Goal: Check status: Check status

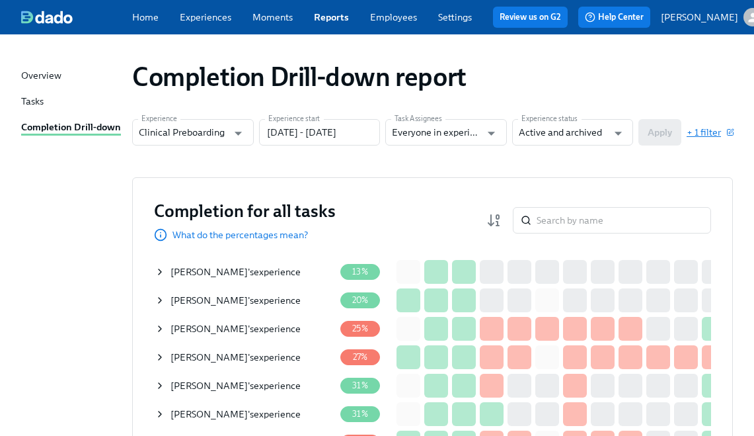
click at [727, 138] on span "+ 1 filter" at bounding box center [710, 132] width 46 height 13
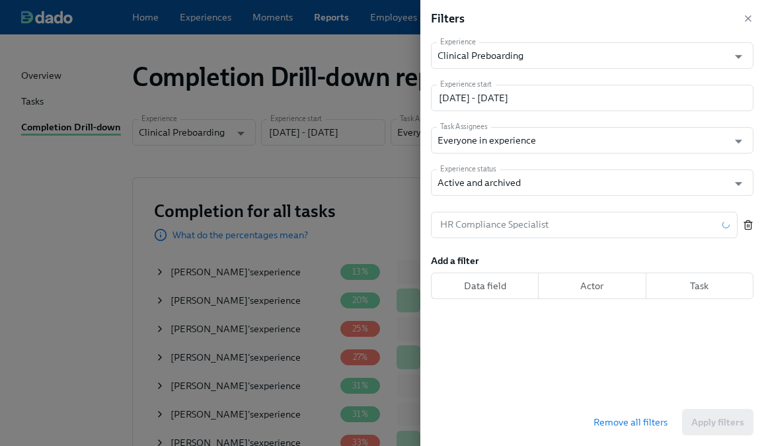
click at [746, 233] on button "button" at bounding box center [748, 225] width 11 height 26
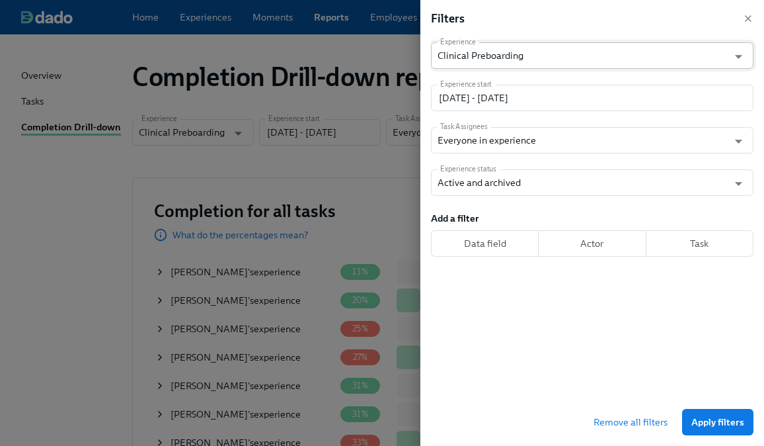
click at [720, 418] on span "Apply filters" at bounding box center [718, 421] width 53 height 13
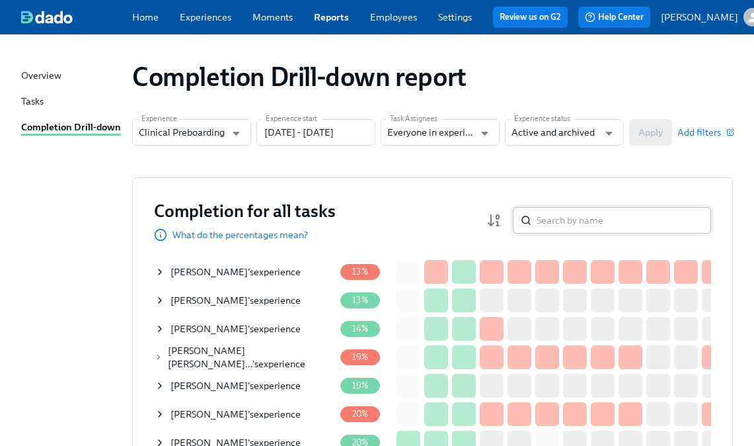
click at [568, 225] on input "search" at bounding box center [624, 220] width 175 height 26
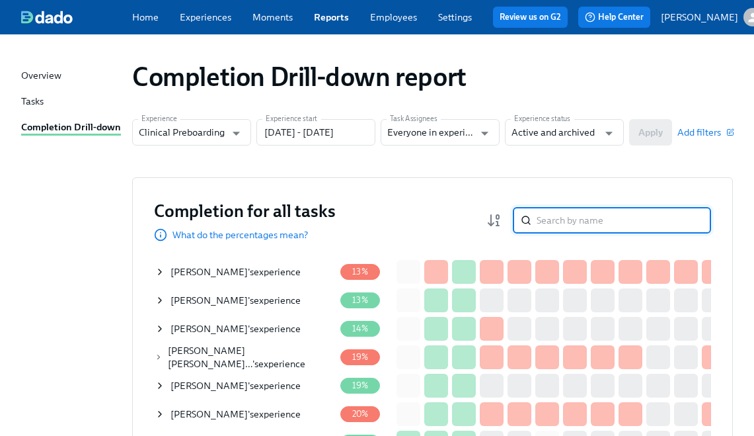
paste input "Beth Krusac"
type input "Beth Krusac"
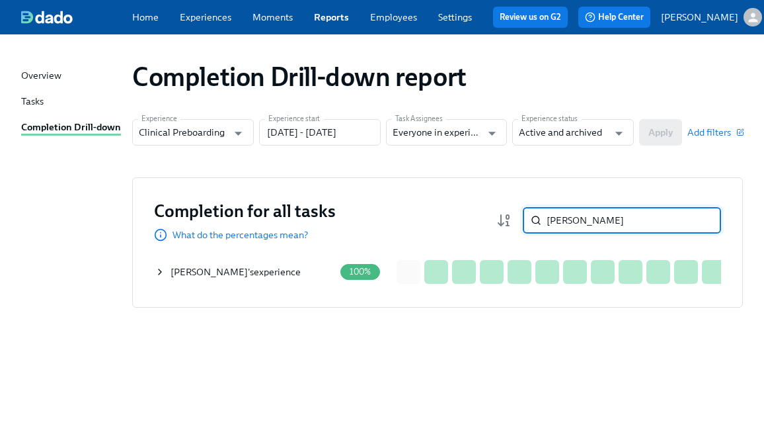
click at [163, 274] on icon at bounding box center [160, 271] width 11 height 11
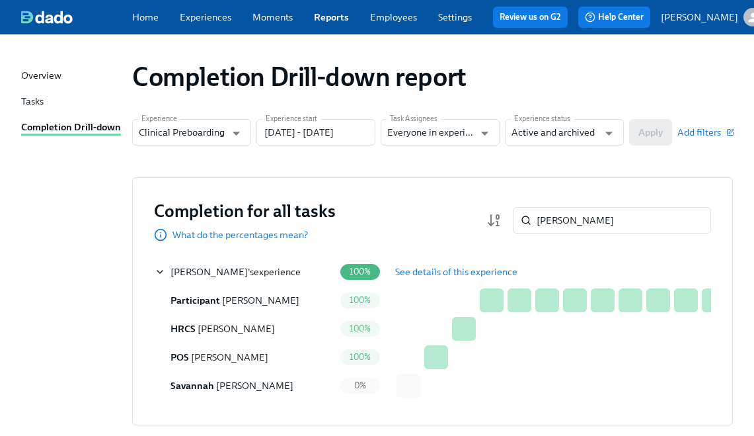
click at [435, 275] on span "See details of this experience" at bounding box center [456, 271] width 122 height 13
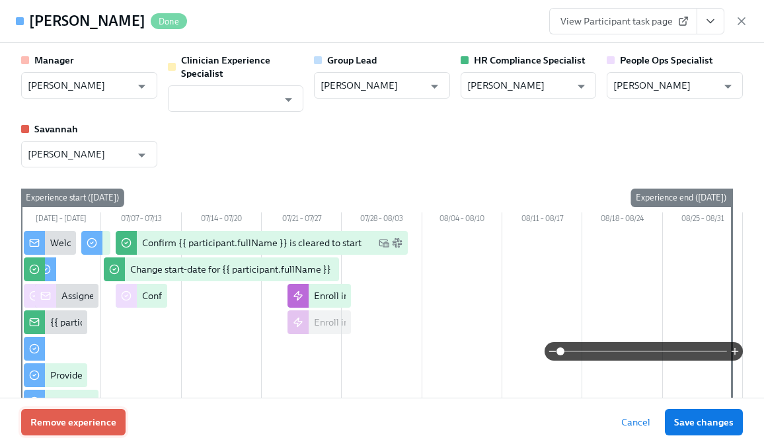
click at [95, 415] on span "Remove experience" at bounding box center [73, 421] width 86 height 13
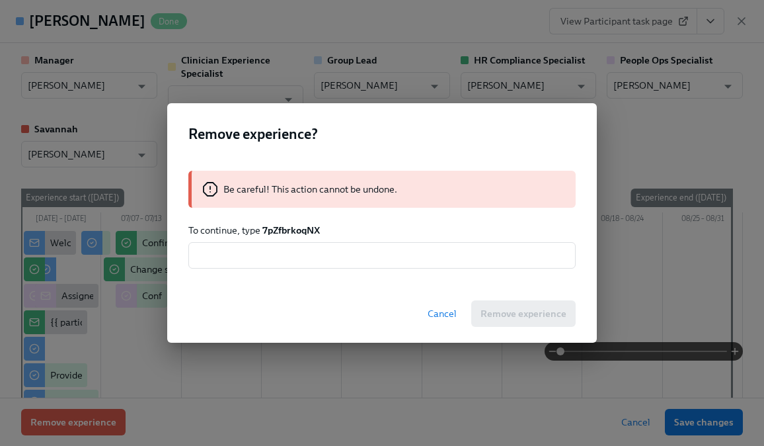
click at [294, 229] on strong "7pZfbrkoqNX" at bounding box center [291, 230] width 58 height 12
copy strong "7pZfbrkoqNX"
click at [285, 266] on input "text" at bounding box center [381, 255] width 387 height 26
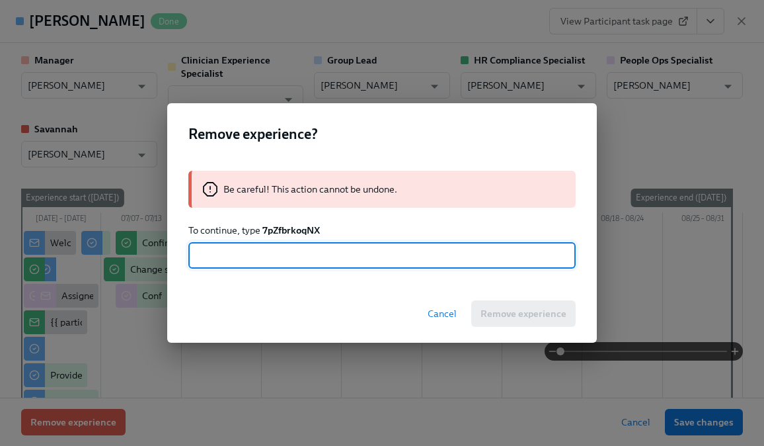
paste input "7pZfbrkoqNX"
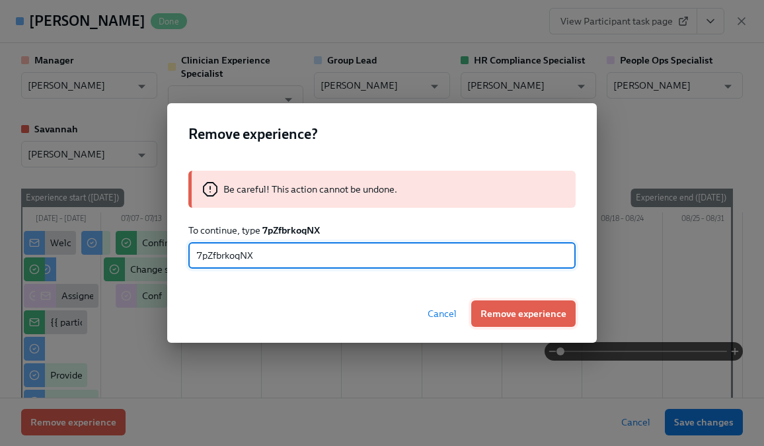
type input "7pZfbrkoqNX"
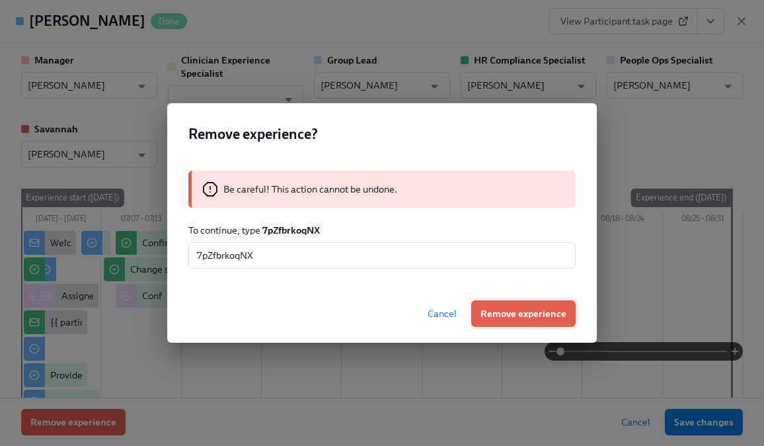
click at [496, 308] on span "Remove experience" at bounding box center [524, 313] width 86 height 13
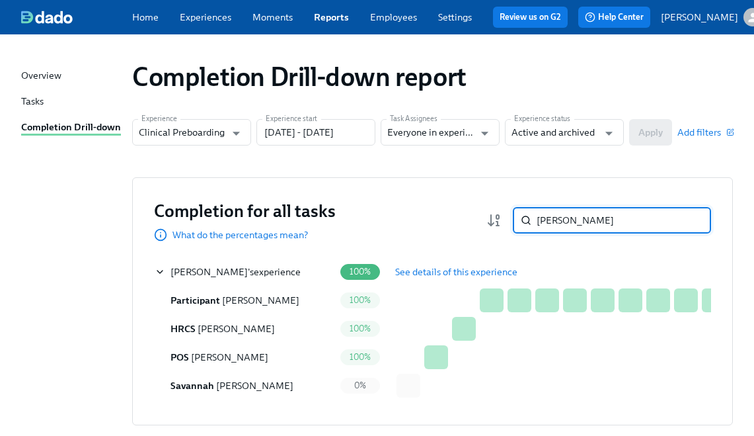
click at [578, 216] on input "Beth Krusac" at bounding box center [624, 220] width 175 height 26
paste input "ria Williams-Roby"
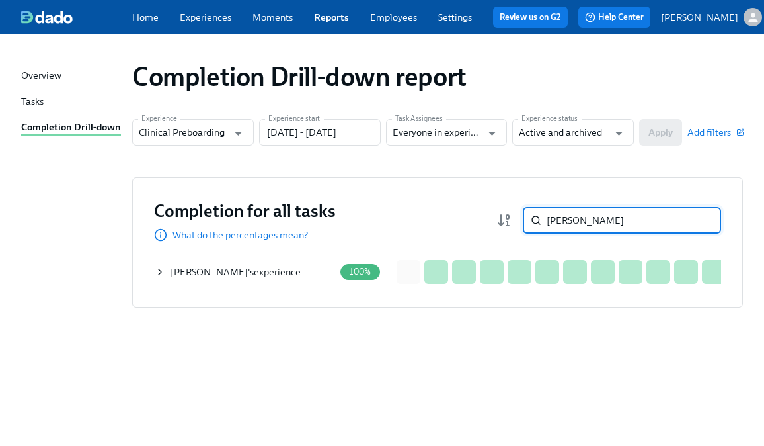
type input "Bria Williams-Roby"
click at [161, 272] on icon at bounding box center [160, 271] width 11 height 11
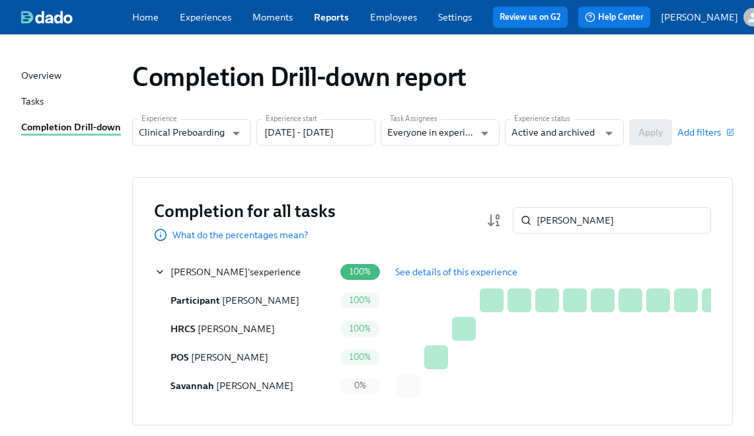
click at [419, 278] on span "See details of this experience" at bounding box center [456, 271] width 122 height 13
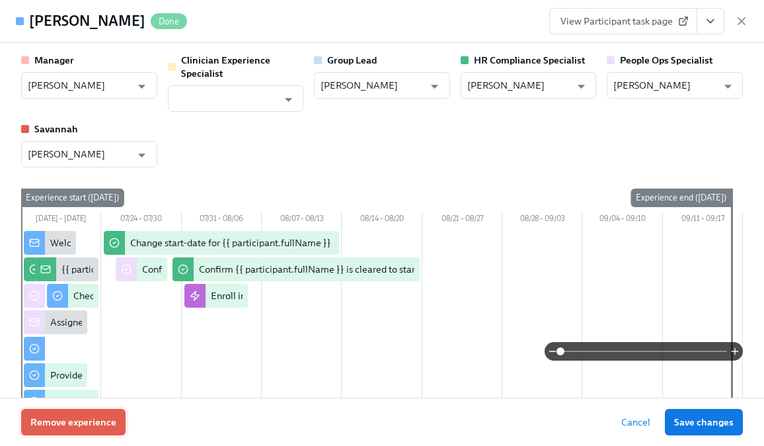
click at [110, 418] on span "Remove experience" at bounding box center [73, 421] width 86 height 13
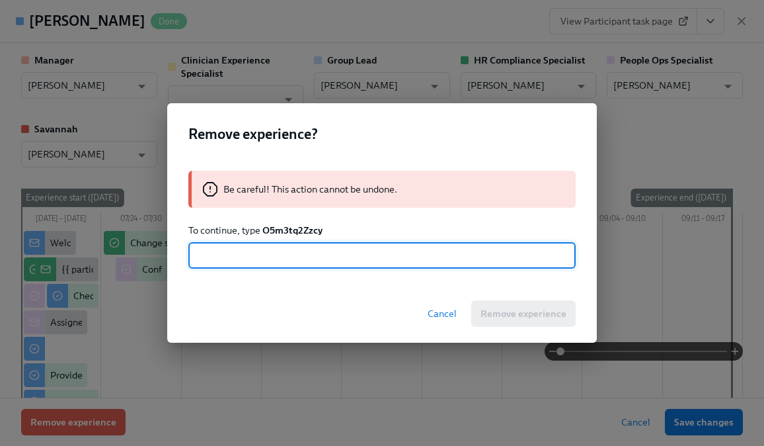
click at [291, 229] on strong "O5m3tq2Zzcy" at bounding box center [292, 230] width 60 height 12
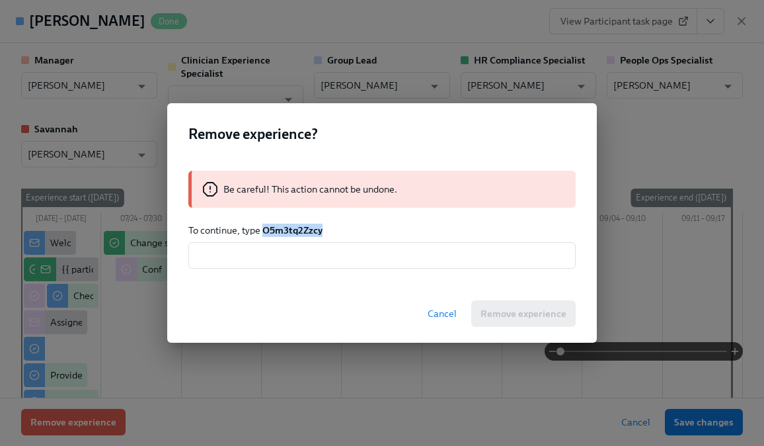
click at [291, 229] on strong "O5m3tq2Zzcy" at bounding box center [292, 230] width 60 height 12
copy strong "O5m3tq2Zzcy"
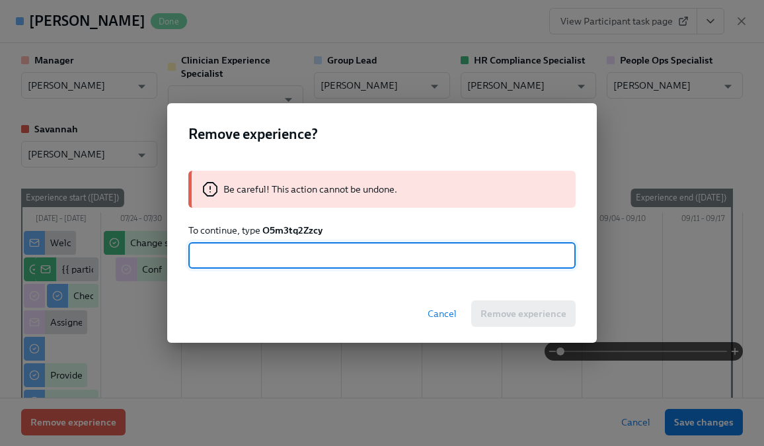
click at [311, 263] on input "text" at bounding box center [381, 255] width 387 height 26
paste input "O5m3tq2Zzcy"
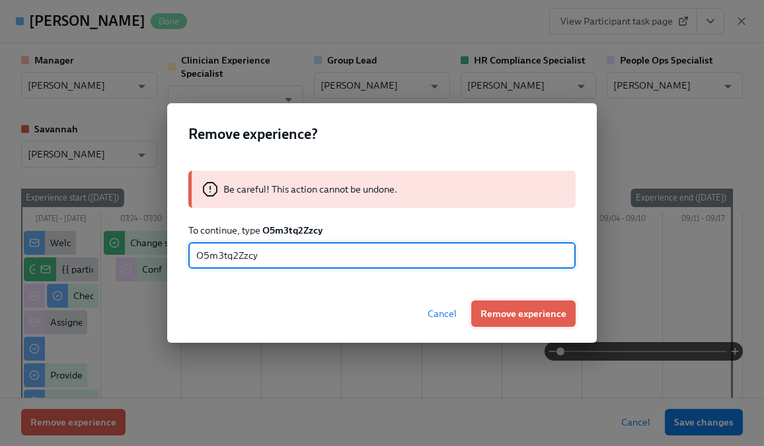
type input "O5m3tq2Zzcy"
click at [532, 307] on span "Remove experience" at bounding box center [524, 313] width 86 height 13
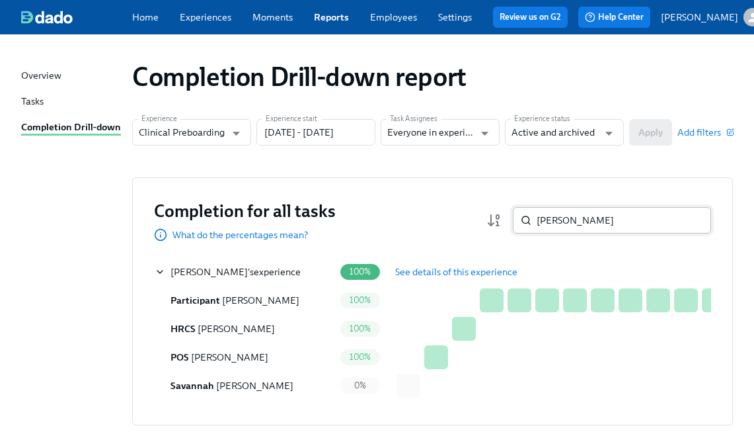
click at [621, 230] on input "Bria Williams-Roby" at bounding box center [624, 220] width 175 height 26
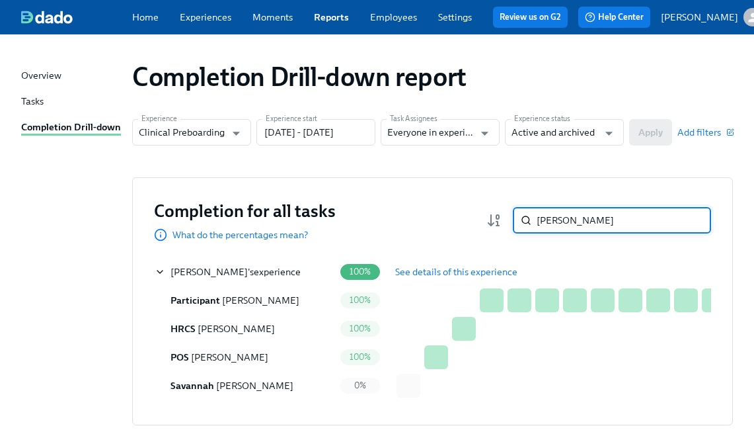
paste input "Arianna Cochran-Perryman"
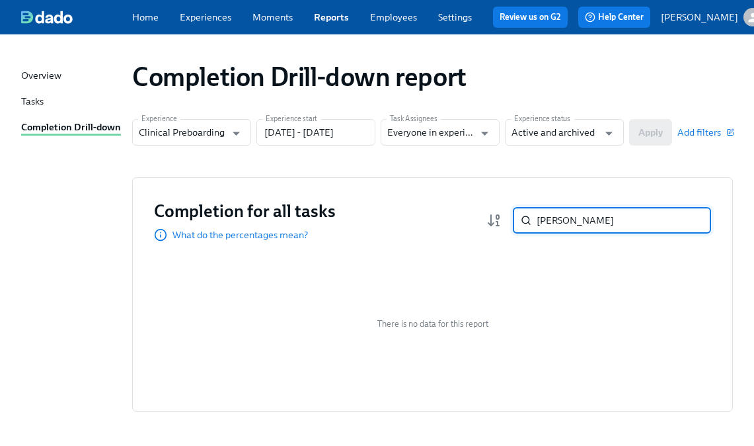
paste input "Emma Flores-Eury"
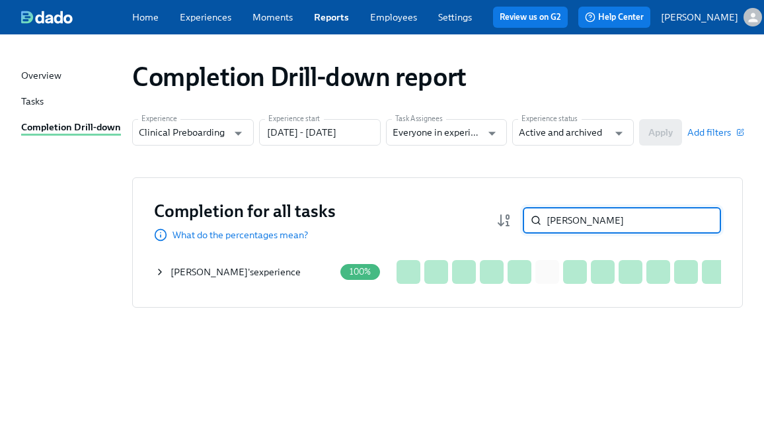
type input "Emma Flores-Eury"
click at [157, 276] on icon at bounding box center [160, 271] width 11 height 11
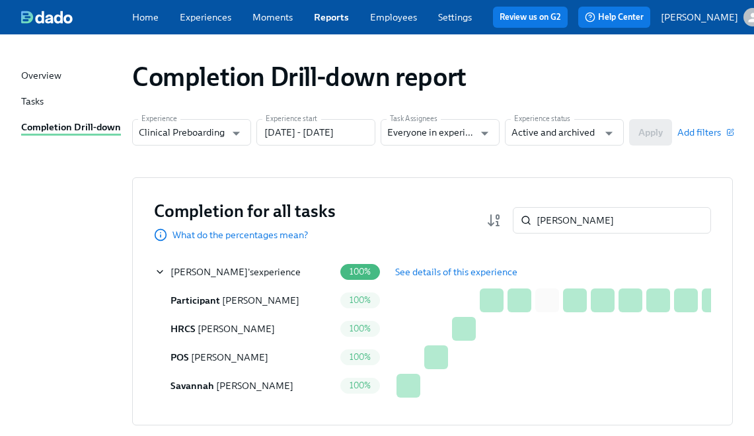
click at [422, 278] on span "See details of this experience" at bounding box center [456, 271] width 122 height 13
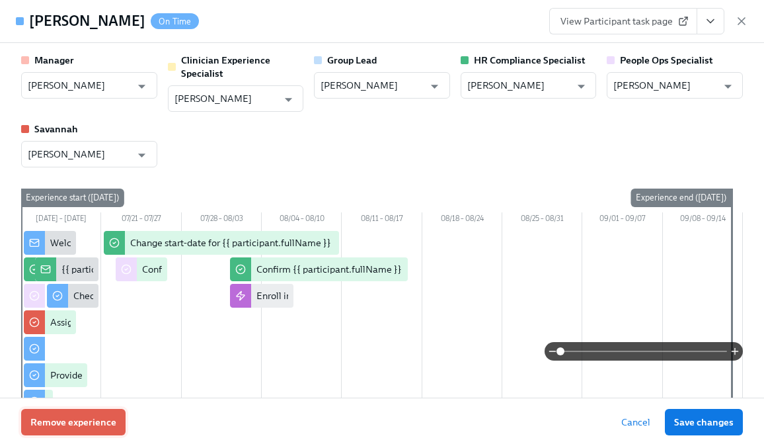
click at [58, 418] on span "Remove experience" at bounding box center [73, 421] width 86 height 13
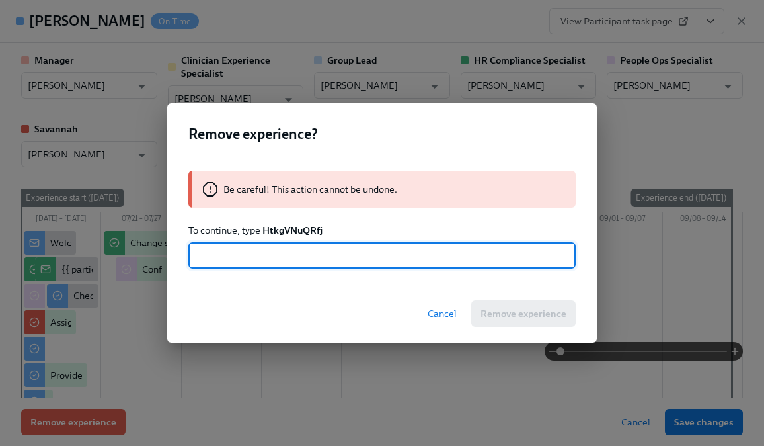
click at [274, 235] on strong "HtkgVNuQRfj" at bounding box center [292, 230] width 60 height 12
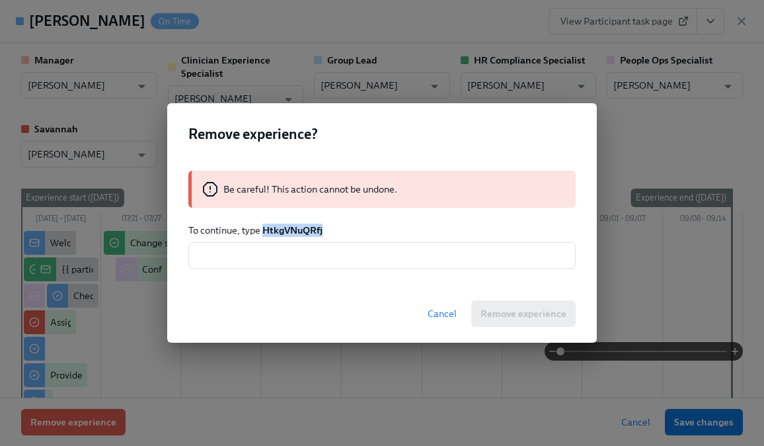
click at [274, 235] on strong "HtkgVNuQRfj" at bounding box center [292, 230] width 60 height 12
copy strong "HtkgVNuQRfj"
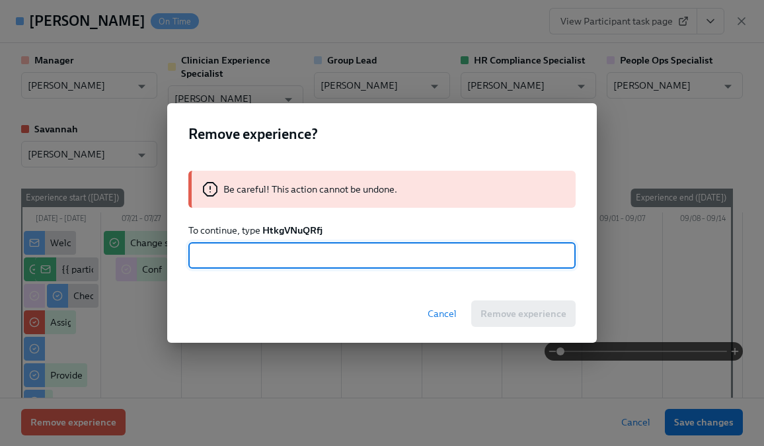
click at [274, 259] on input "text" at bounding box center [381, 255] width 387 height 26
paste input "HtkgVNuQRfj"
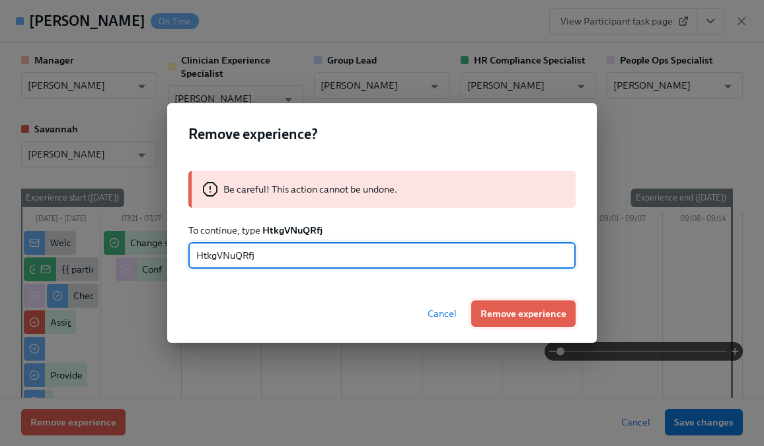
type input "HtkgVNuQRfj"
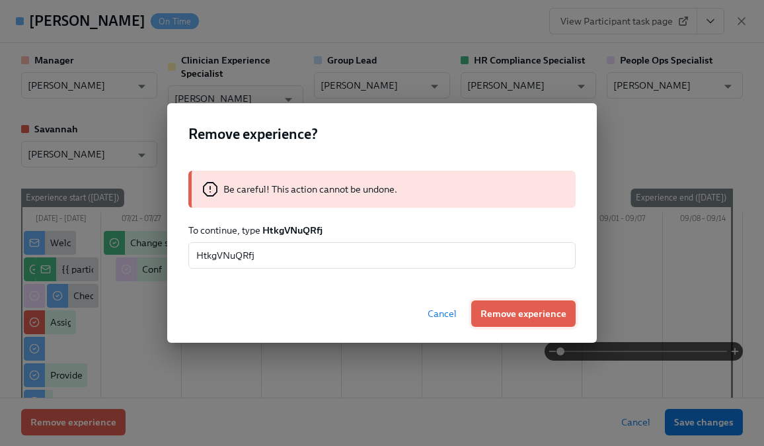
click at [537, 311] on span "Remove experience" at bounding box center [524, 313] width 86 height 13
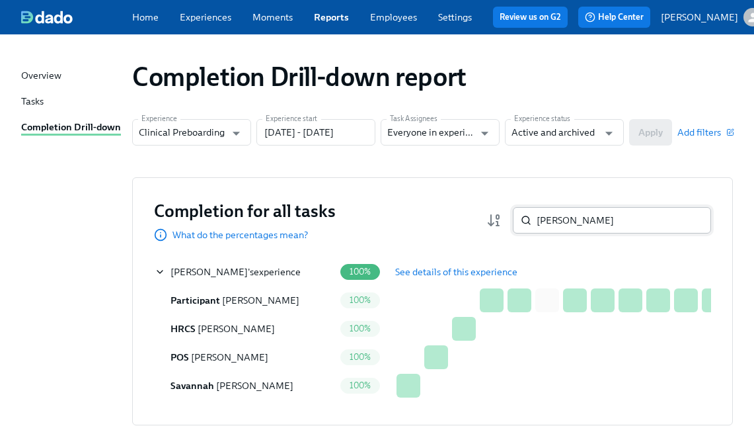
click at [608, 229] on input "Emma Flores-Eury" at bounding box center [624, 220] width 175 height 26
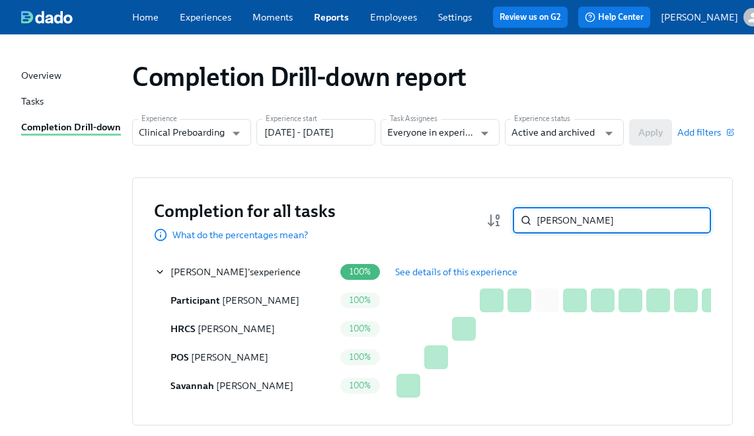
paste input "Virginia Kilgore"
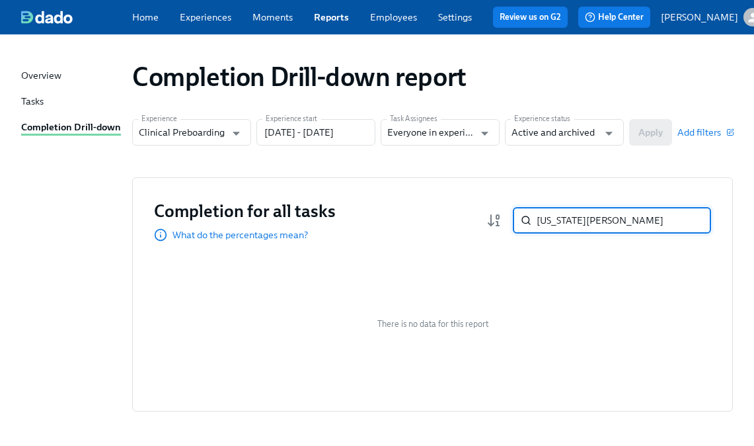
paste input "Kayla Watson"
paste input "Nia Royster"
type input "Nia Royster"
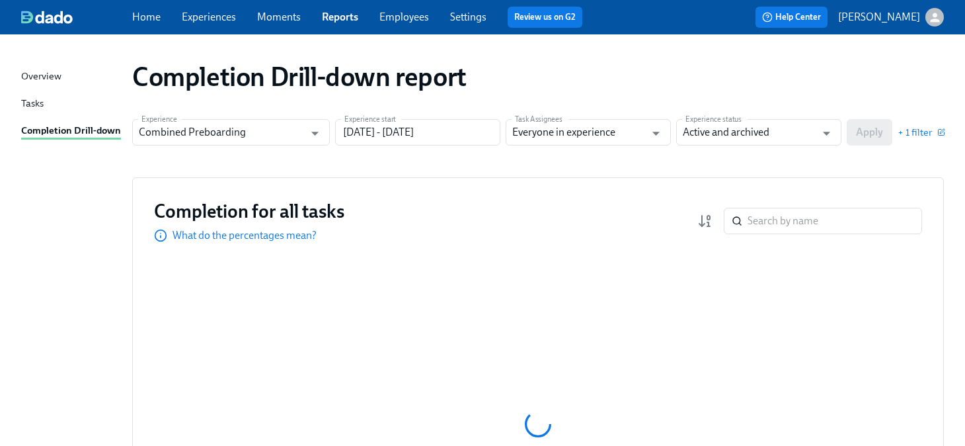
click at [948, 50] on div "Completion Drill-down report" at bounding box center [538, 76] width 833 height 53
drag, startPoint x: 951, startPoint y: 50, endPoint x: 911, endPoint y: 54, distance: 40.5
click at [912, 54] on div "Completion Drill-down report" at bounding box center [538, 76] width 833 height 53
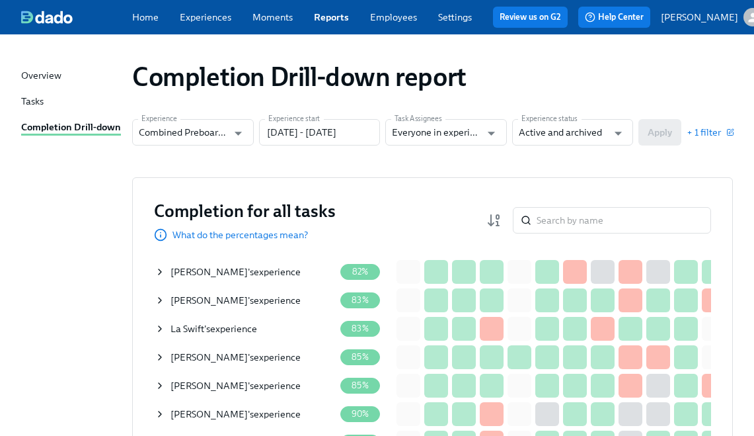
click at [410, 210] on div "Completion for all tasks What do the percentages mean? ​" at bounding box center [432, 220] width 557 height 42
click at [718, 138] on span "+ 1 filter" at bounding box center [710, 132] width 46 height 13
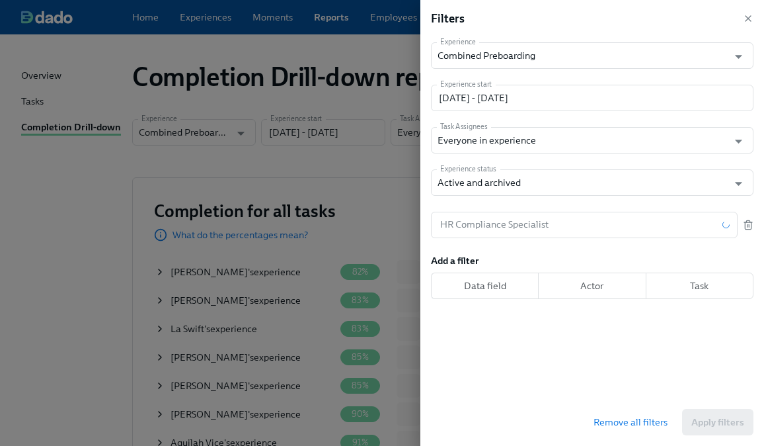
click at [748, 226] on line "button" at bounding box center [748, 225] width 0 height 3
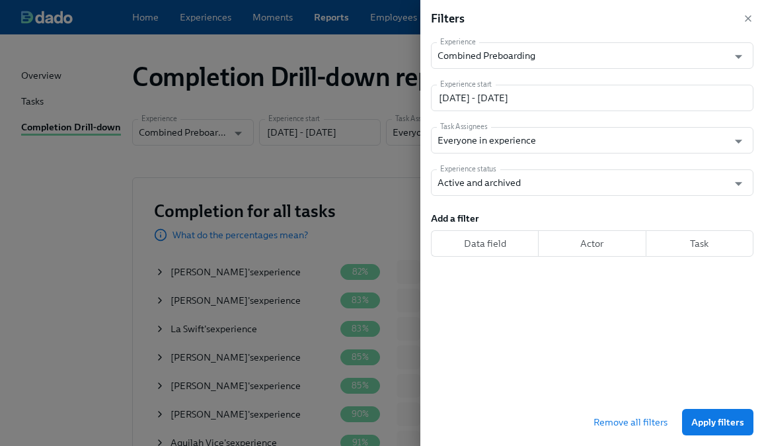
click at [712, 420] on span "Apply filters" at bounding box center [718, 421] width 53 height 13
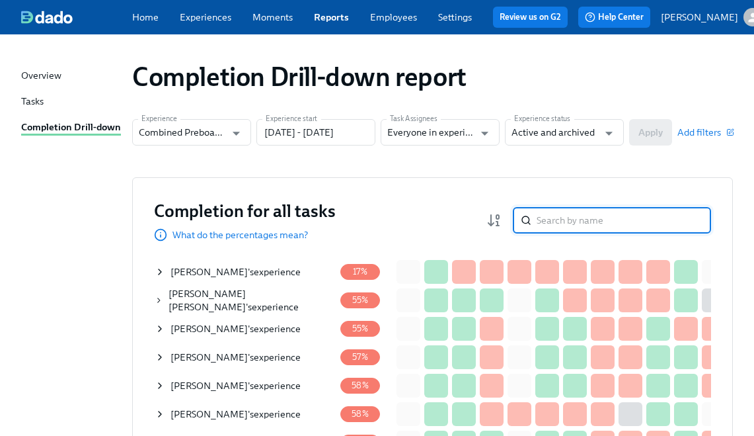
click at [582, 225] on input "search" at bounding box center [624, 220] width 175 height 26
paste input "Beth Krusac"
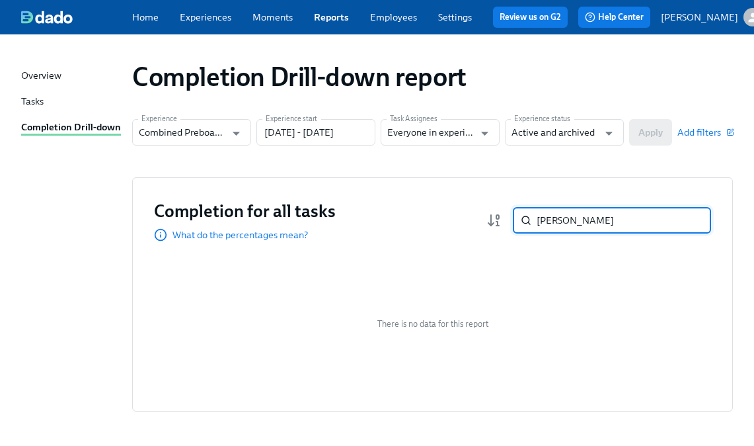
paste input "ria Williams-Roby"
paste input "Arianna Cochran-Perryman"
paste input "Virginia Kilgore"
paste input "Kayla Watson"
paste input "Nia Royster"
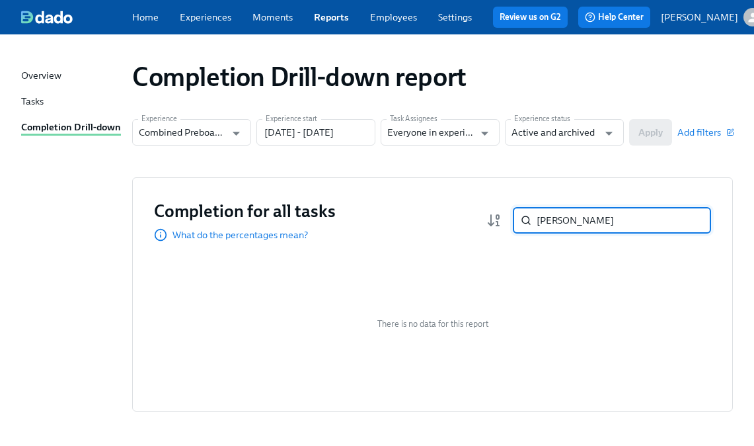
type input "Nia Royster"
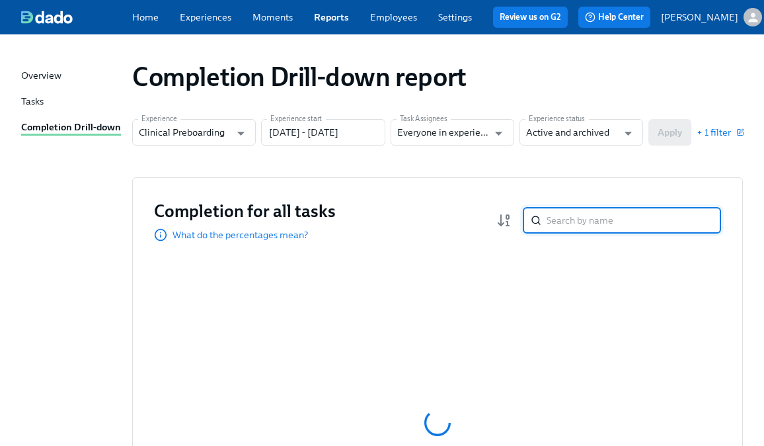
click at [556, 220] on input "search" at bounding box center [634, 220] width 175 height 26
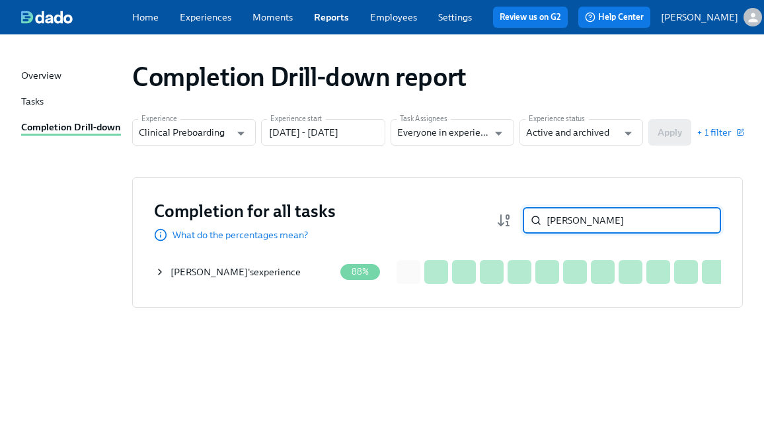
type input "[PERSON_NAME]"
click at [157, 277] on icon at bounding box center [160, 271] width 11 height 11
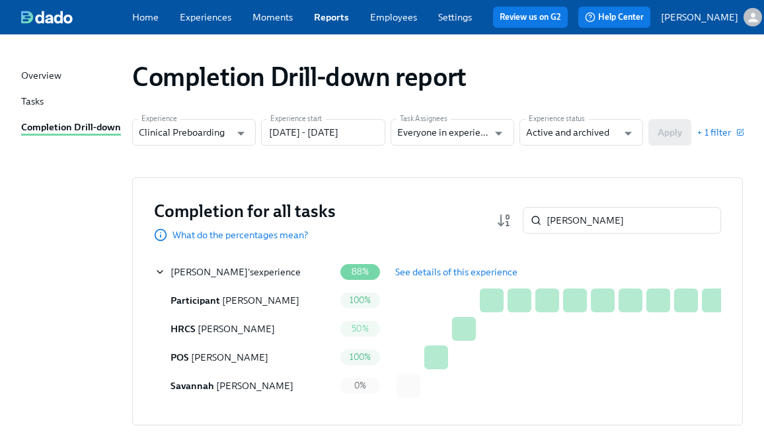
click at [470, 274] on span "See details of this experience" at bounding box center [456, 271] width 122 height 13
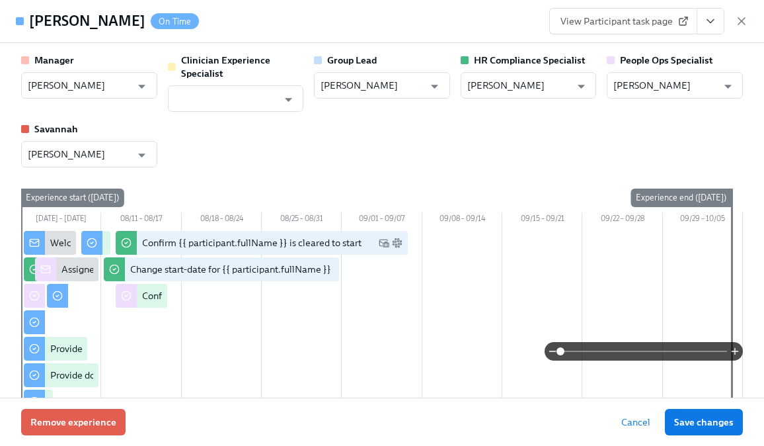
click at [709, 24] on icon "View task page" at bounding box center [710, 21] width 13 height 13
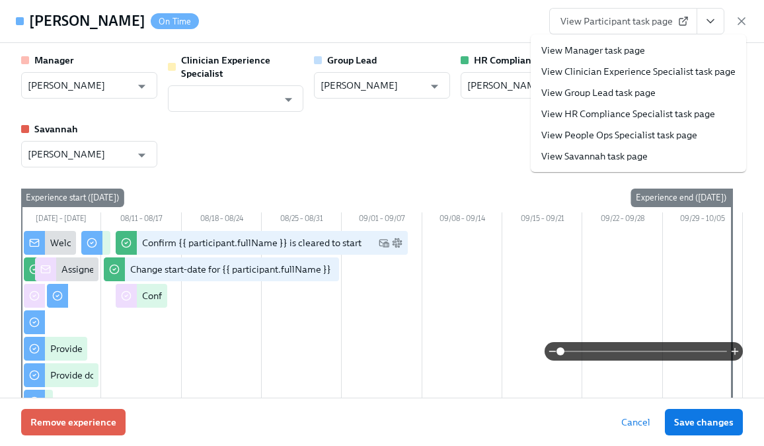
click at [612, 120] on li "View HR Compliance Specialist task page" at bounding box center [639, 113] width 216 height 21
click at [602, 114] on link "View HR Compliance Specialist task page" at bounding box center [628, 113] width 174 height 13
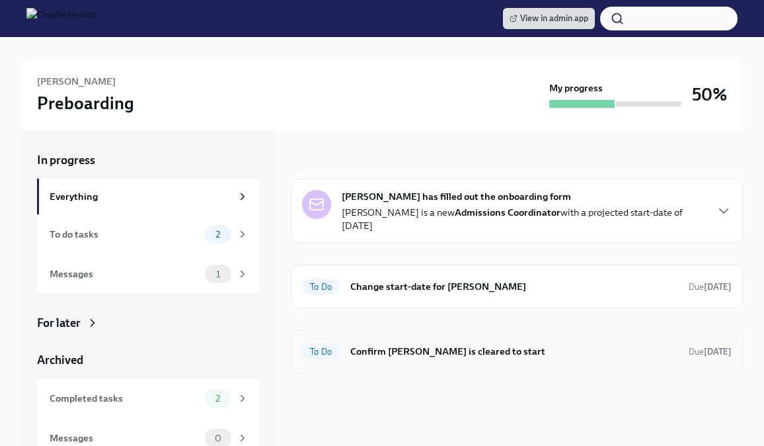
click at [434, 344] on h6 "Confirm [PERSON_NAME] is cleared to start" at bounding box center [514, 351] width 328 height 15
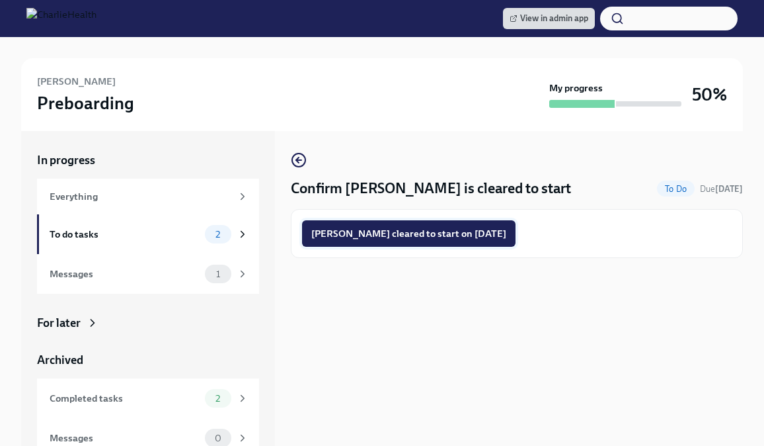
click at [438, 237] on span "Tanaka Jackson cleared to start on 08/18/2025" at bounding box center [408, 233] width 195 height 13
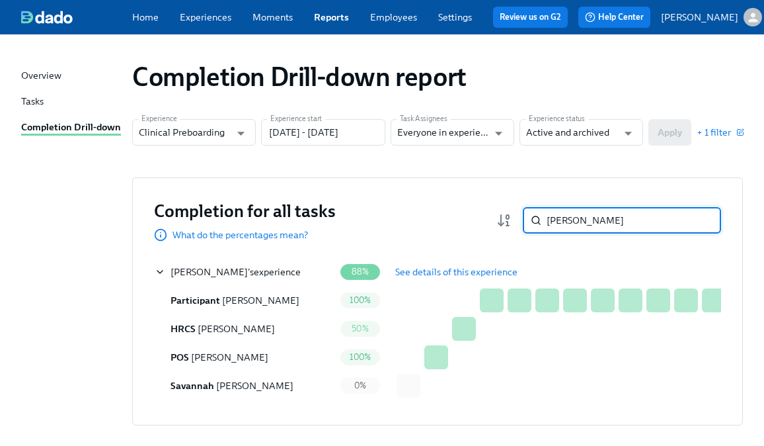
click at [592, 231] on input "[PERSON_NAME]" at bounding box center [634, 220] width 175 height 26
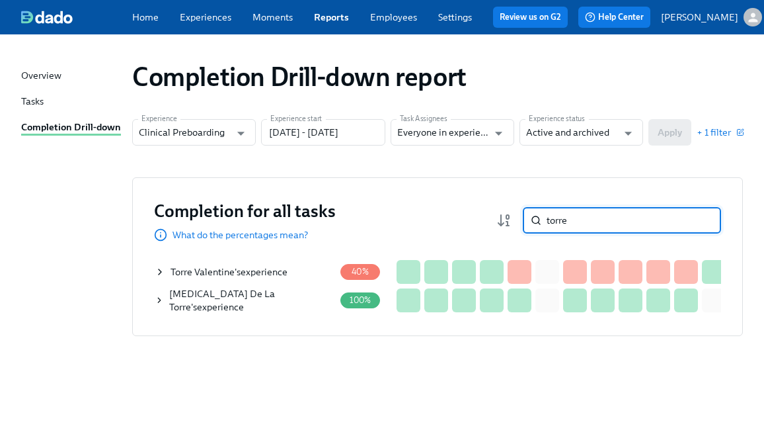
type input "torre"
click at [156, 273] on icon at bounding box center [160, 271] width 11 height 11
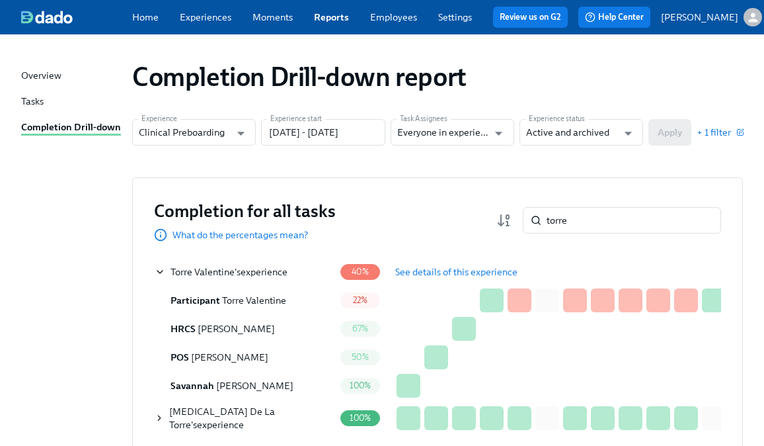
click at [441, 277] on span "See details of this experience" at bounding box center [456, 271] width 122 height 13
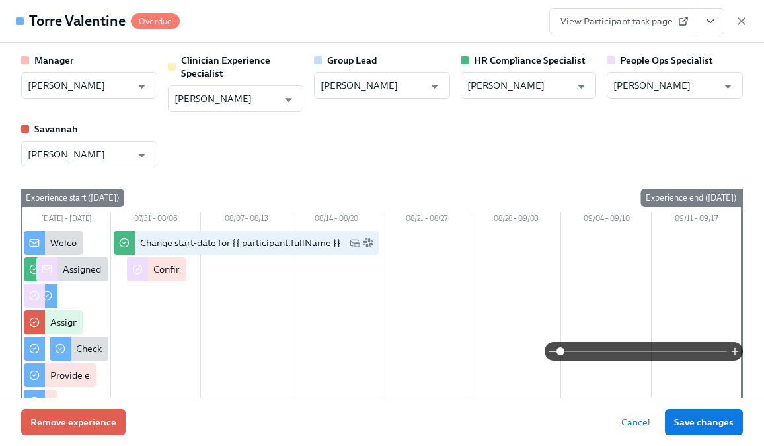
click at [610, 26] on span "View Participant task page" at bounding box center [624, 21] width 126 height 13
